Goal: Find specific page/section: Find specific page/section

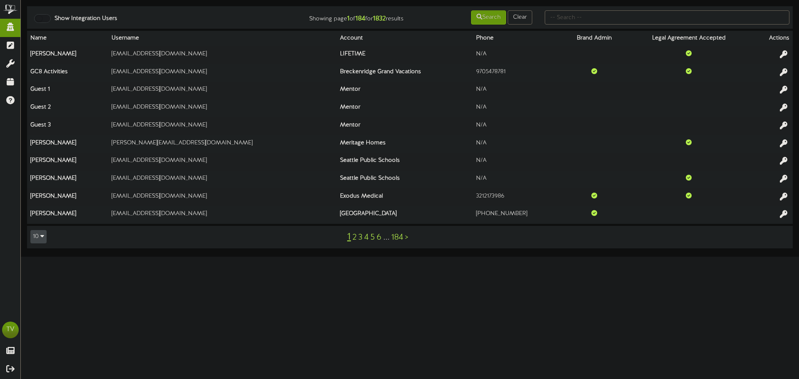
click at [278, 257] on html "ChannelValet Impersonate Content Portal Misc Tools Audit Records Help TV Tyler …" at bounding box center [399, 128] width 799 height 257
click at [575, 15] on input "text" at bounding box center [667, 17] width 245 height 14
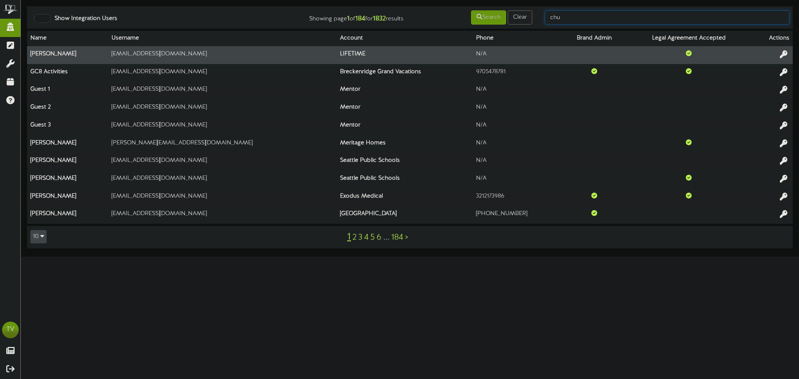
type input "church"
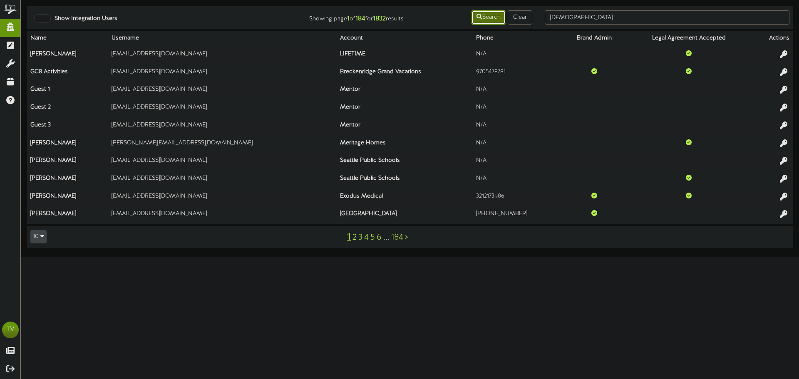
click at [473, 22] on button "Search" at bounding box center [488, 17] width 35 height 14
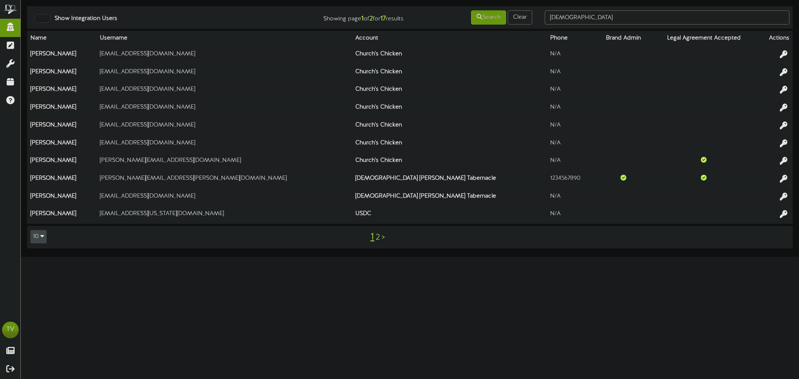
click at [377, 237] on link "2" at bounding box center [378, 237] width 4 height 9
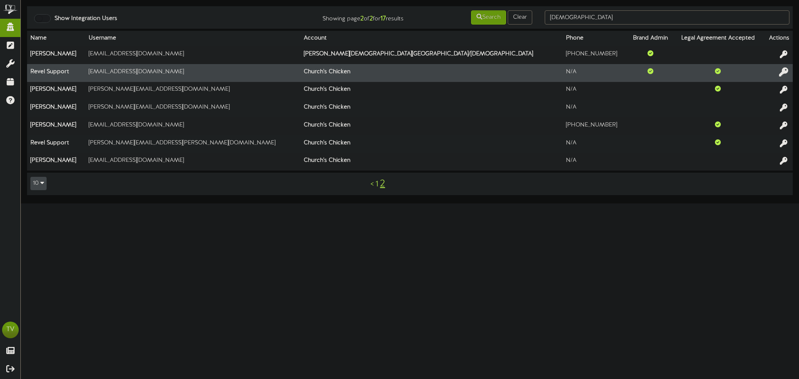
click at [786, 72] on icon at bounding box center [783, 71] width 9 height 9
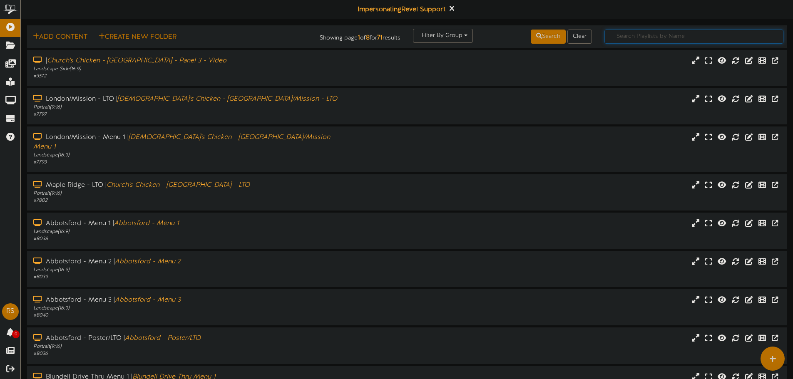
click at [632, 40] on input "text" at bounding box center [693, 37] width 179 height 14
type input "[GEOGRAPHIC_DATA]"
click at [548, 37] on button "Search" at bounding box center [548, 37] width 35 height 14
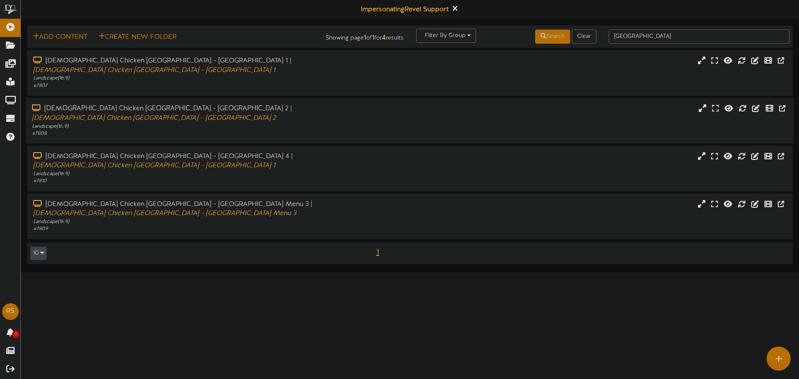
click at [271, 114] on icon "[DEMOGRAPHIC_DATA] Chicken [GEOGRAPHIC_DATA] - [GEOGRAPHIC_DATA] 2" at bounding box center [154, 117] width 244 height 7
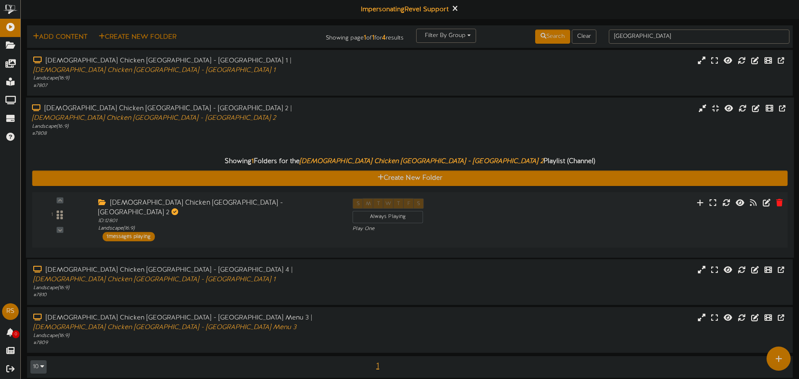
click at [187, 217] on div "ID: 12801 Landscape ( 16:9 )" at bounding box center [219, 224] width 242 height 15
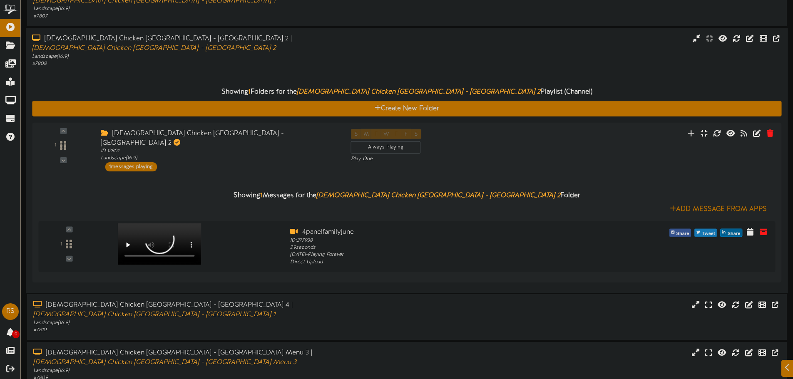
scroll to position [83, 0]
